Goal: Task Accomplishment & Management: Manage account settings

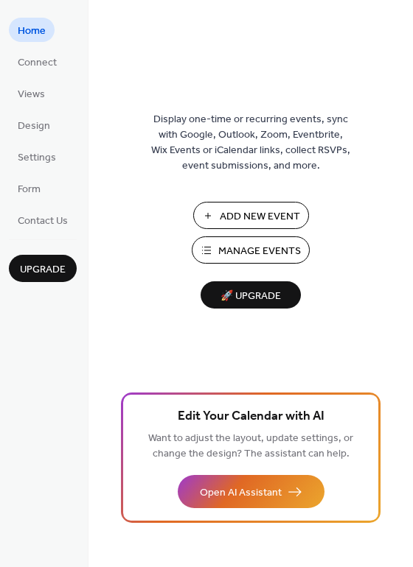
click at [240, 248] on span "Manage Events" at bounding box center [259, 251] width 83 height 15
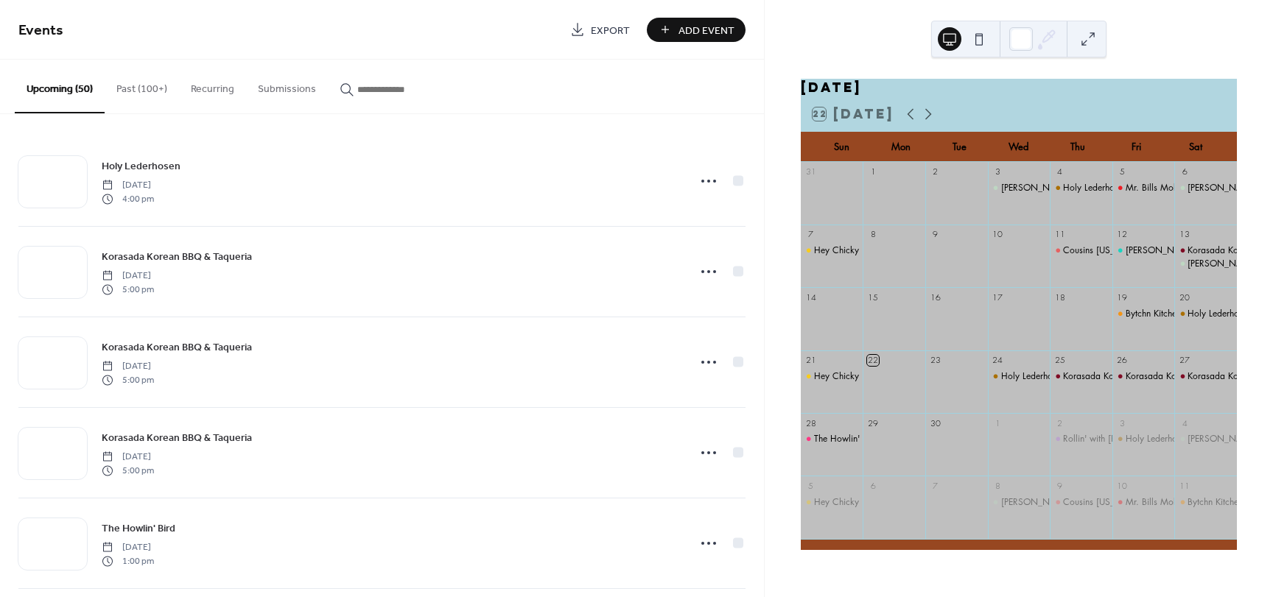
click at [158, 88] on button "Past (100+)" at bounding box center [142, 86] width 74 height 52
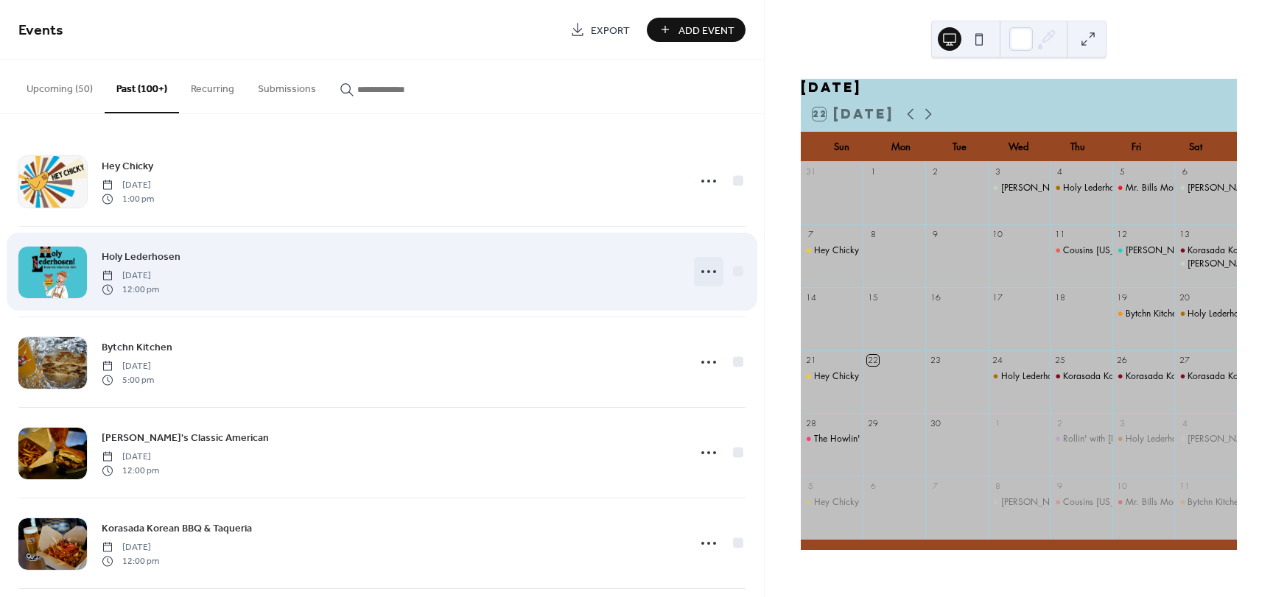
click at [707, 268] on icon at bounding box center [709, 272] width 24 height 24
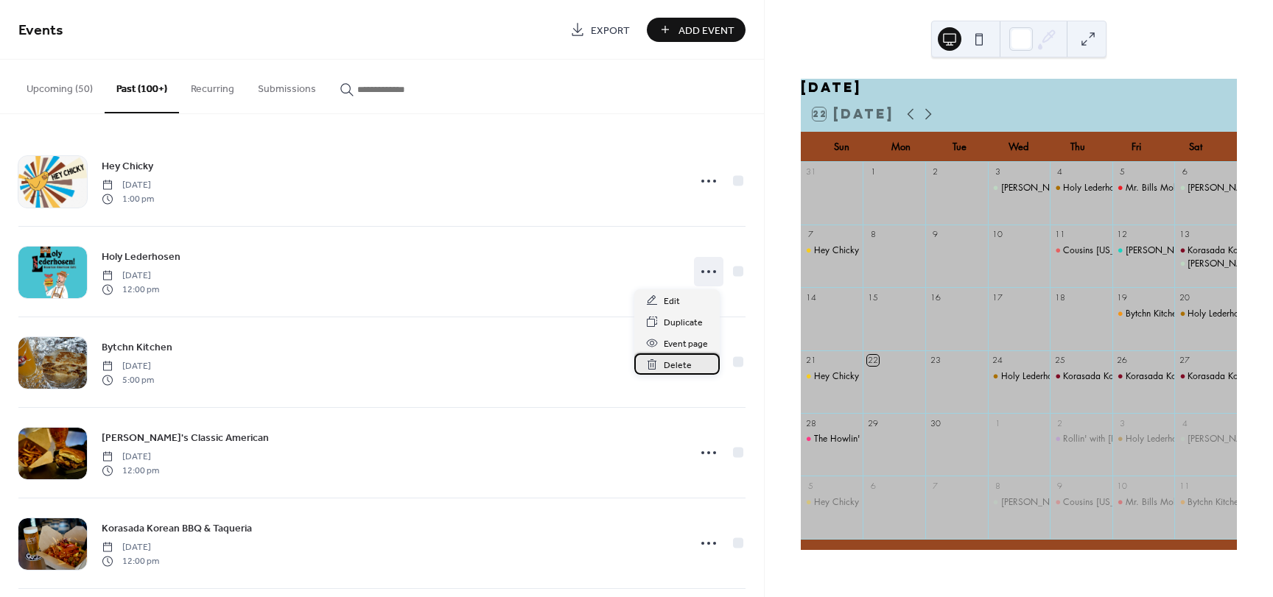
click at [675, 369] on span "Delete" at bounding box center [678, 365] width 28 height 15
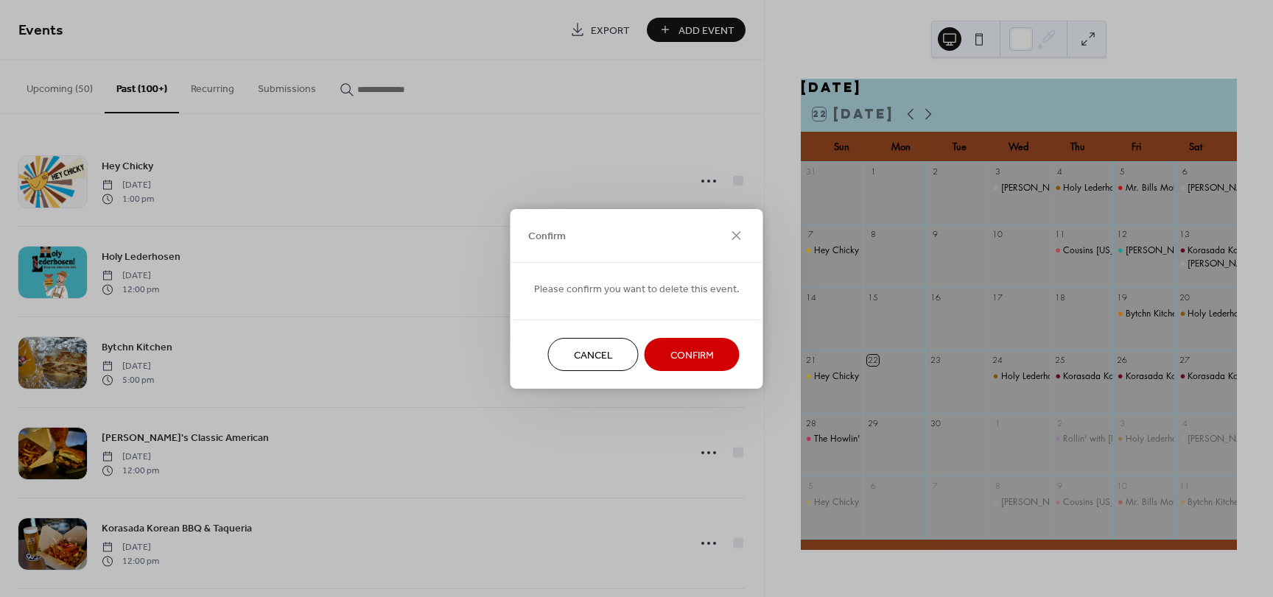
click at [707, 348] on span "Confirm" at bounding box center [691, 355] width 43 height 15
